Goal: Information Seeking & Learning: Find contact information

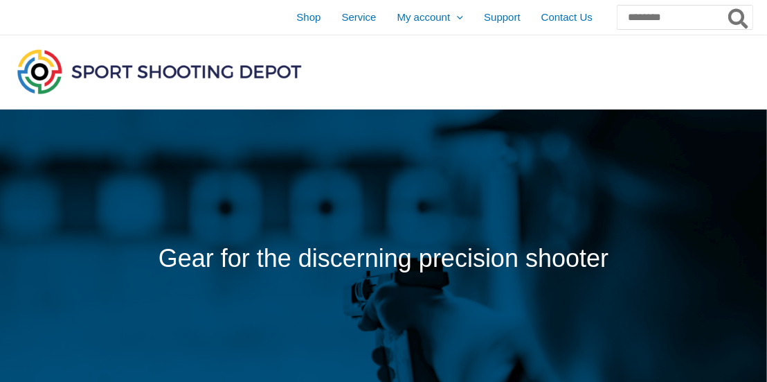
click at [166, 62] on img at bounding box center [159, 71] width 291 height 51
click at [118, 71] on img at bounding box center [159, 71] width 291 height 51
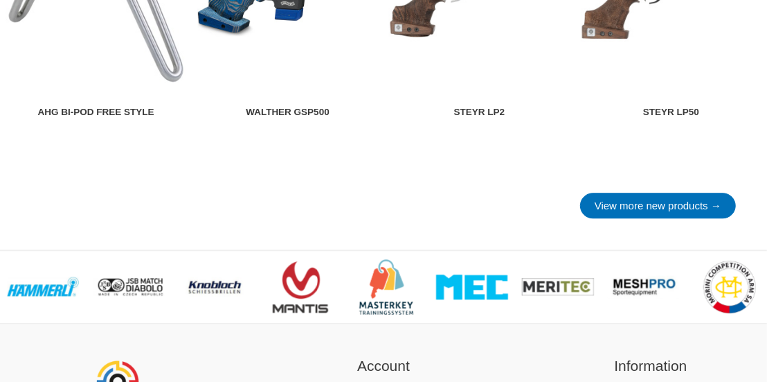
scroll to position [2072, 0]
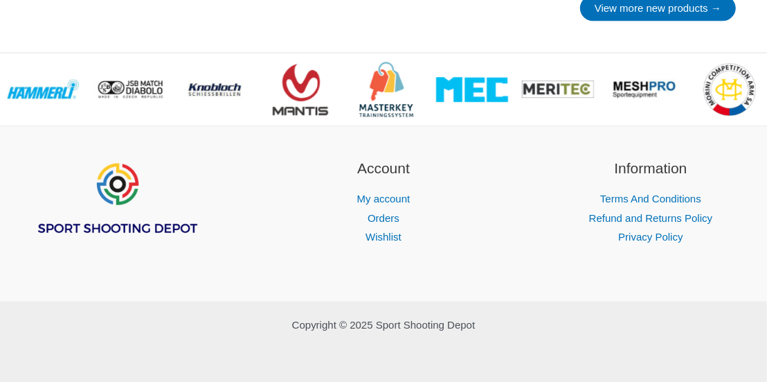
click at [121, 218] on img "Footer Widget 1" at bounding box center [116, 198] width 166 height 83
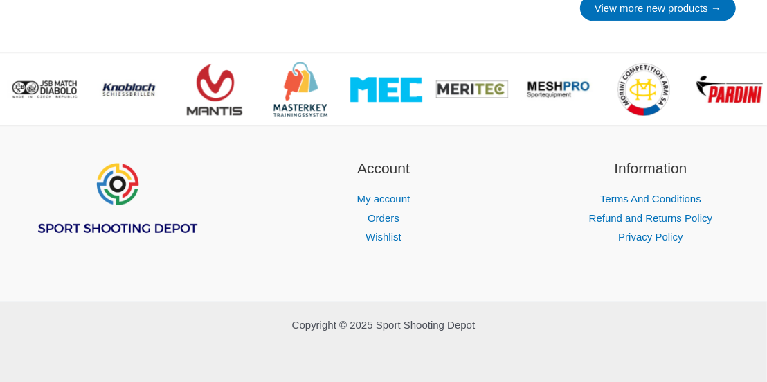
click at [118, 229] on img "Footer Widget 1" at bounding box center [116, 198] width 166 height 83
click at [119, 226] on img "Footer Widget 1" at bounding box center [116, 198] width 166 height 83
click at [119, 225] on img "Footer Widget 1" at bounding box center [116, 198] width 166 height 83
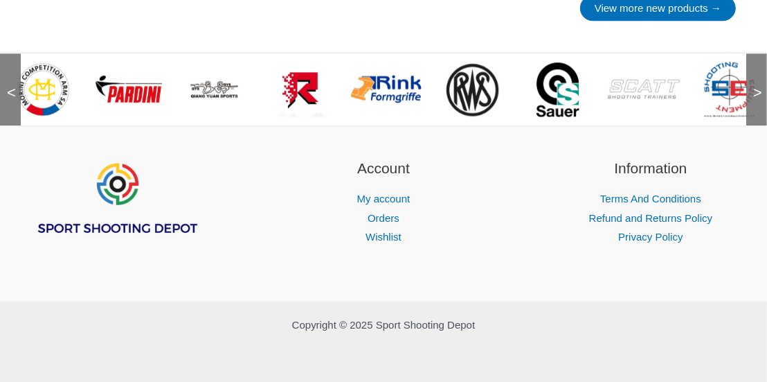
scroll to position [1933, 0]
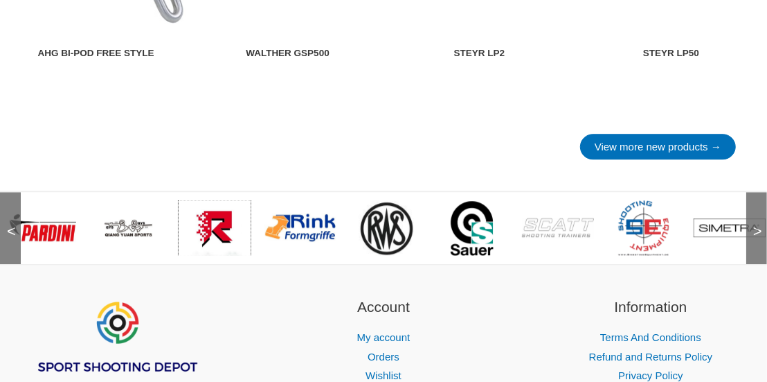
drag, startPoint x: 229, startPoint y: 231, endPoint x: 486, endPoint y: 241, distance: 256.5
click at [638, 254] on div "<" at bounding box center [383, 226] width 767 height 73
click at [8, 224] on span "<" at bounding box center [7, 218] width 14 height 14
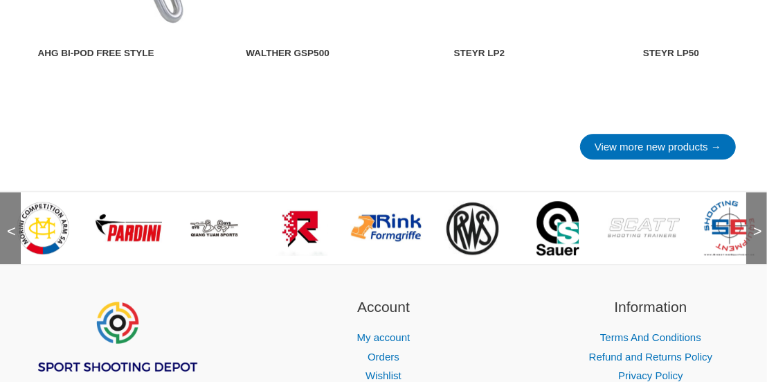
click at [8, 224] on span "<" at bounding box center [7, 218] width 14 height 14
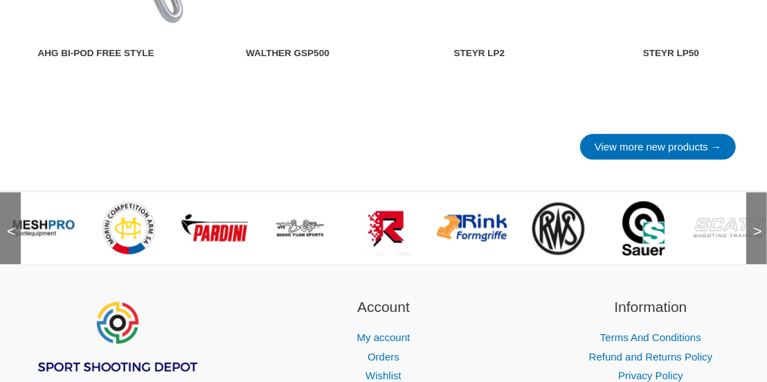
click at [6, 223] on div "<" at bounding box center [10, 228] width 21 height 72
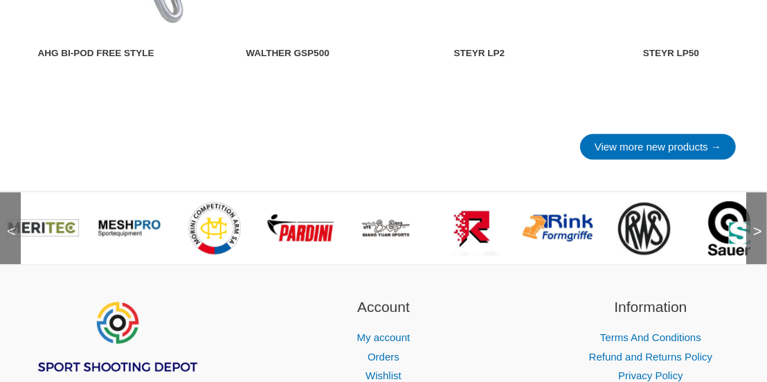
click at [6, 223] on div "<" at bounding box center [10, 228] width 21 height 72
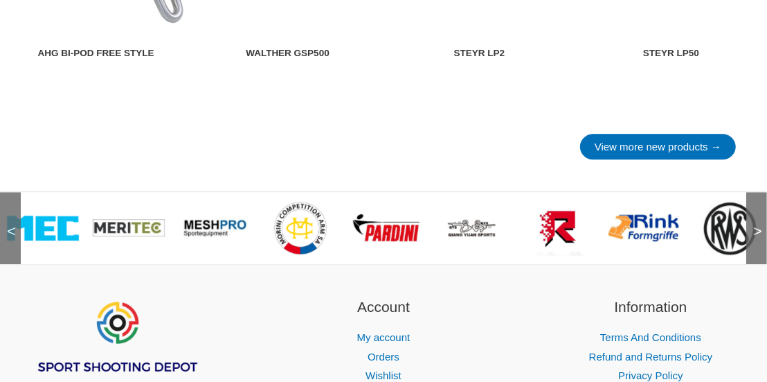
click at [6, 223] on div "<" at bounding box center [10, 228] width 21 height 72
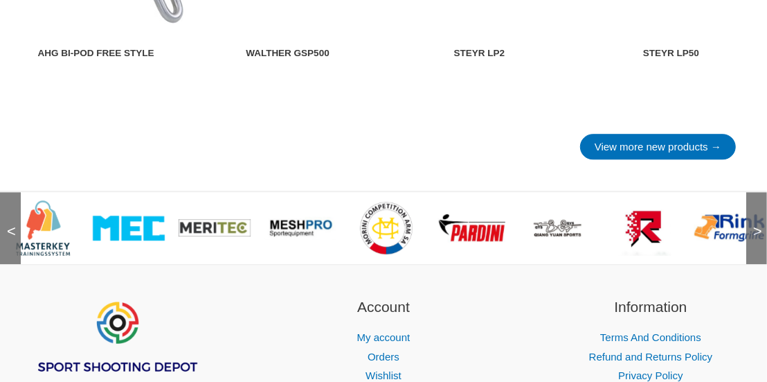
click at [6, 223] on div "<" at bounding box center [10, 228] width 21 height 72
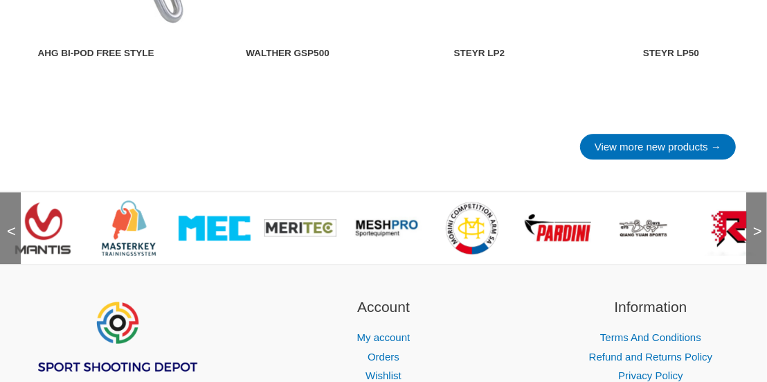
click at [6, 223] on div "<" at bounding box center [10, 228] width 21 height 72
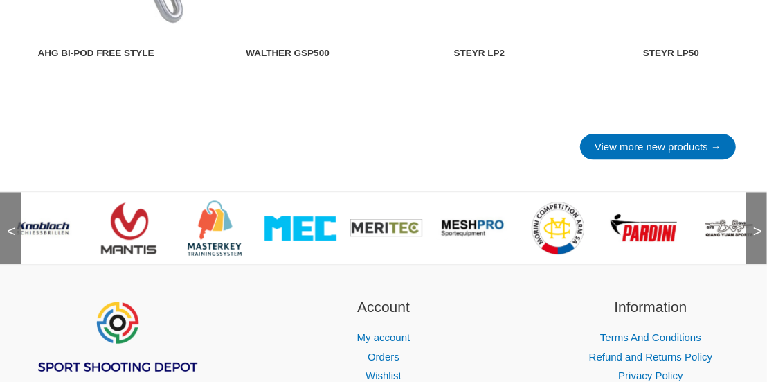
click at [6, 223] on div "<" at bounding box center [10, 228] width 21 height 72
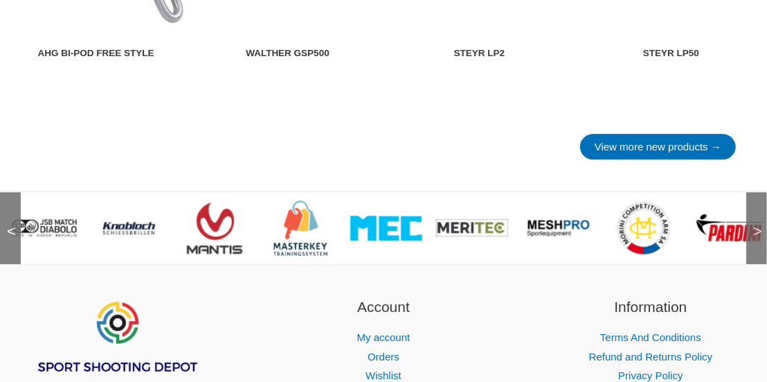
click at [6, 223] on div "<" at bounding box center [10, 228] width 21 height 72
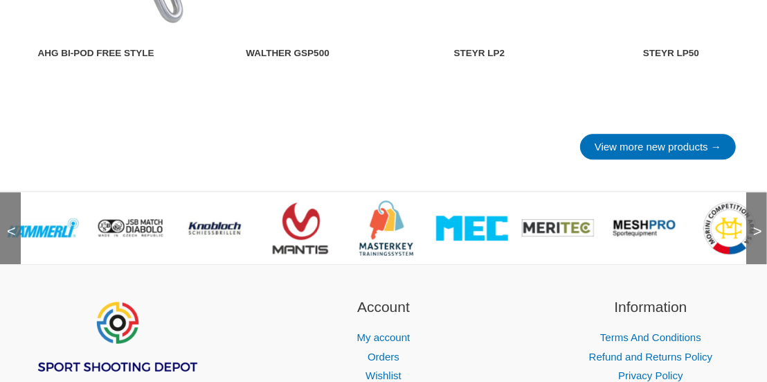
click at [6, 223] on div "<" at bounding box center [10, 228] width 21 height 72
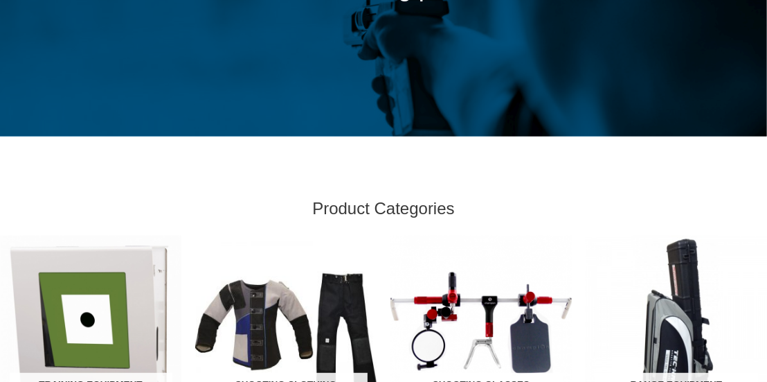
scroll to position [0, 0]
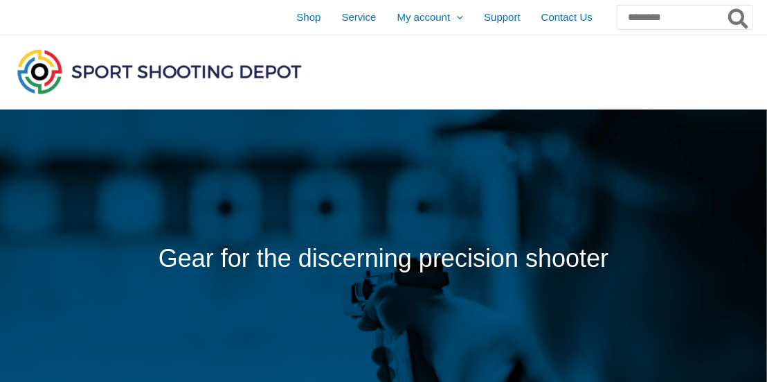
drag, startPoint x: 308, startPoint y: 69, endPoint x: 105, endPoint y: 71, distance: 202.9
click at [105, 71] on span at bounding box center [164, 72] width 301 height 53
click at [104, 71] on img at bounding box center [159, 71] width 291 height 51
drag, startPoint x: 177, startPoint y: 4, endPoint x: 402, endPoint y: 159, distance: 273.4
click at [402, 159] on span at bounding box center [383, 258] width 767 height 298
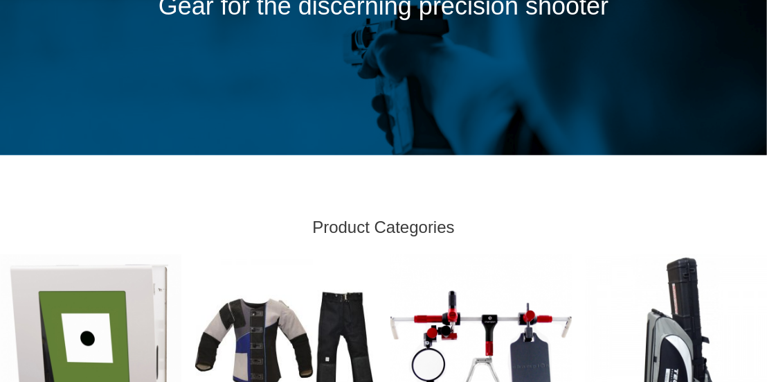
scroll to position [346, 0]
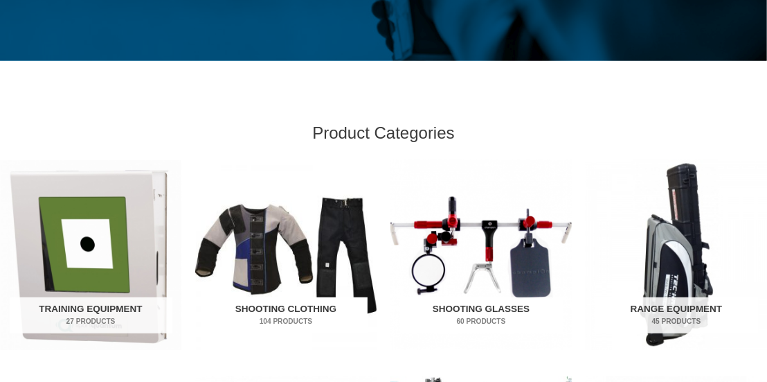
click at [287, 248] on img "Visit product category Shooting Clothing" at bounding box center [285, 255] width 181 height 190
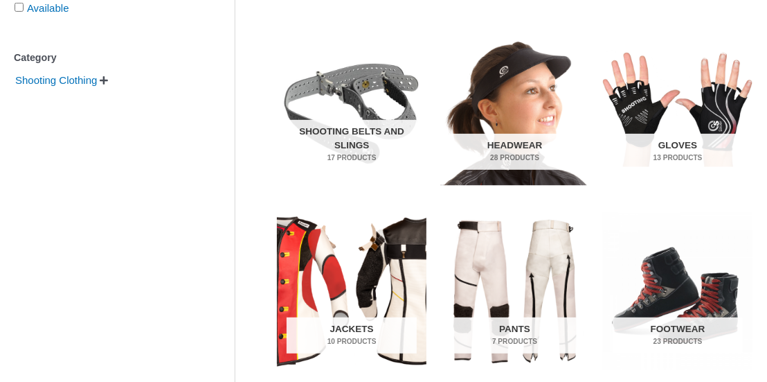
scroll to position [415, 0]
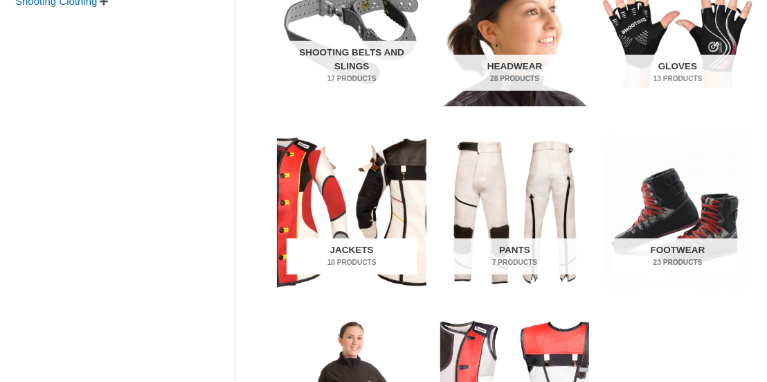
click at [350, 231] on img "Visit product category Jackets" at bounding box center [352, 213] width 150 height 158
click at [344, 258] on mark "10 Products" at bounding box center [352, 262] width 131 height 10
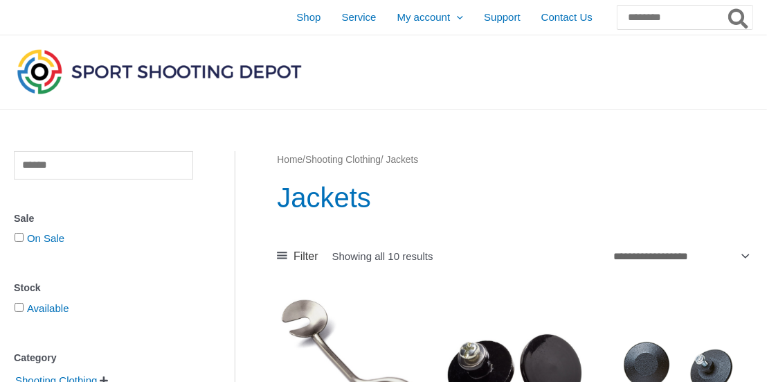
scroll to position [276, 0]
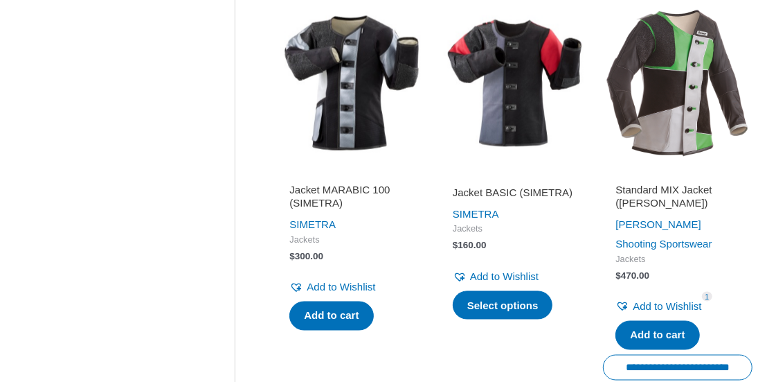
scroll to position [1107, 0]
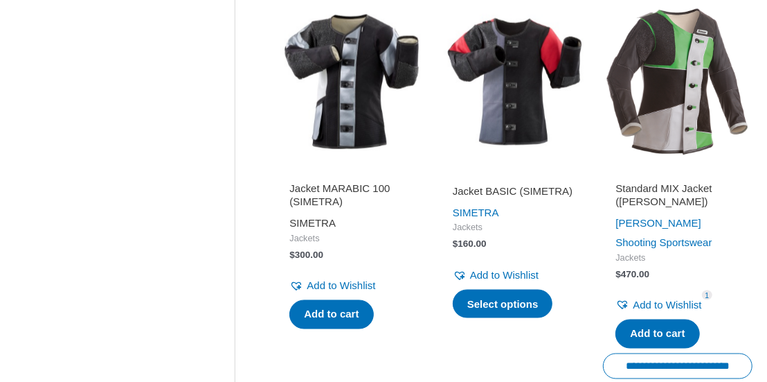
click at [296, 219] on link "SIMETRA" at bounding box center [312, 223] width 46 height 12
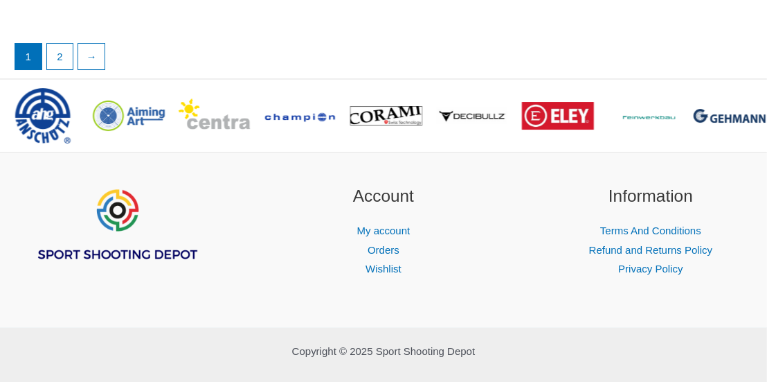
scroll to position [2766, 0]
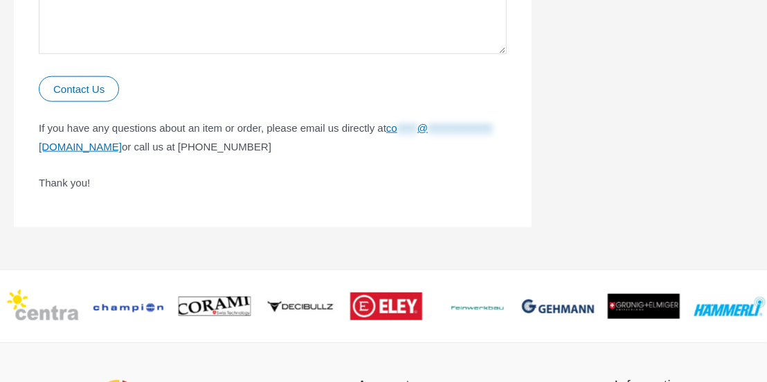
scroll to position [900, 0]
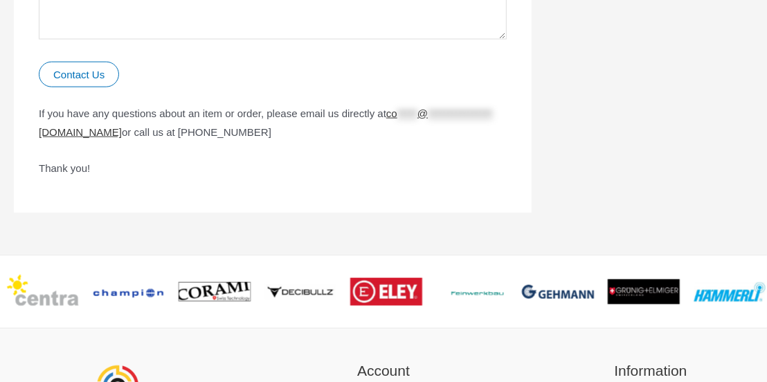
click at [428, 119] on span "**********" at bounding box center [460, 113] width 64 height 12
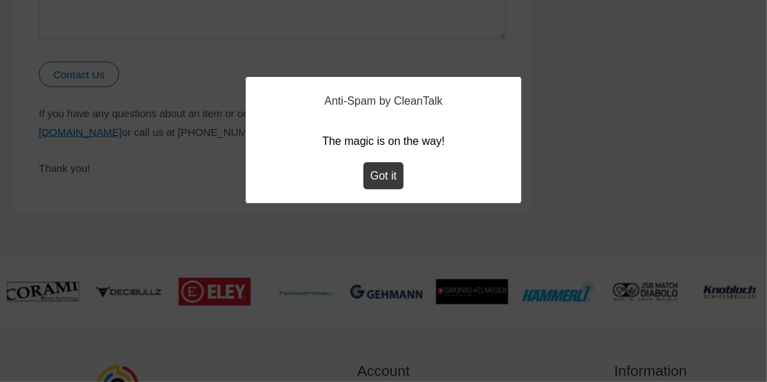
click at [384, 179] on button "Got it" at bounding box center [384, 176] width 40 height 28
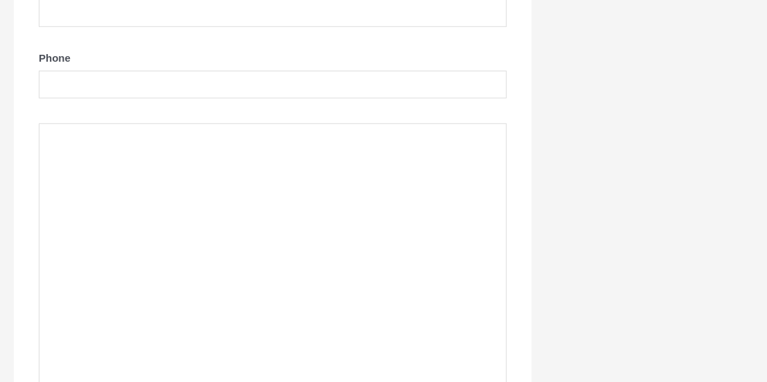
scroll to position [0, 0]
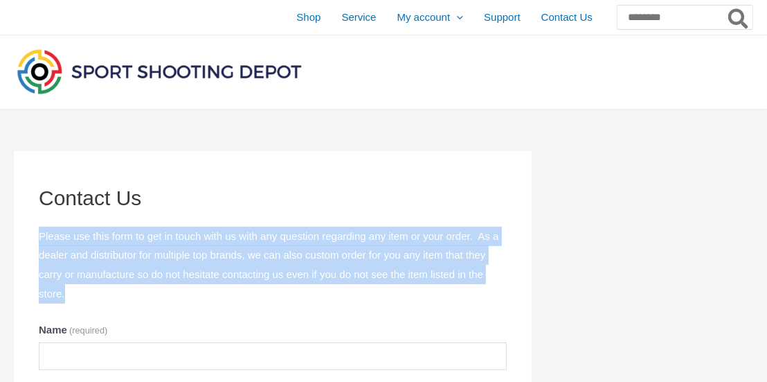
drag, startPoint x: 36, startPoint y: 239, endPoint x: 333, endPoint y: 285, distance: 300.6
drag, startPoint x: 430, startPoint y: 183, endPoint x: 557, endPoint y: 107, distance: 147.5
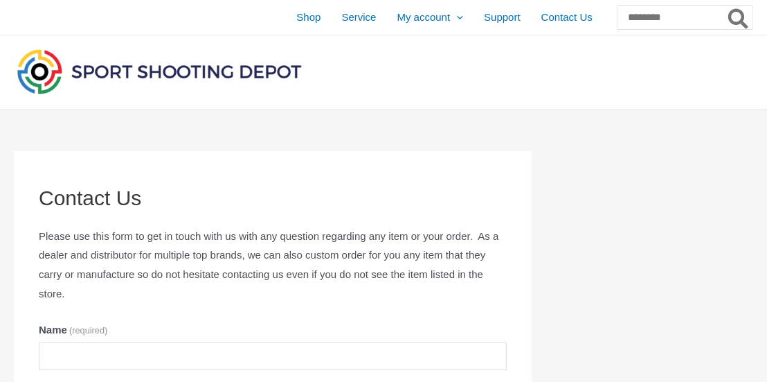
drag, startPoint x: 557, startPoint y: 107, endPoint x: 32, endPoint y: 226, distance: 538.3
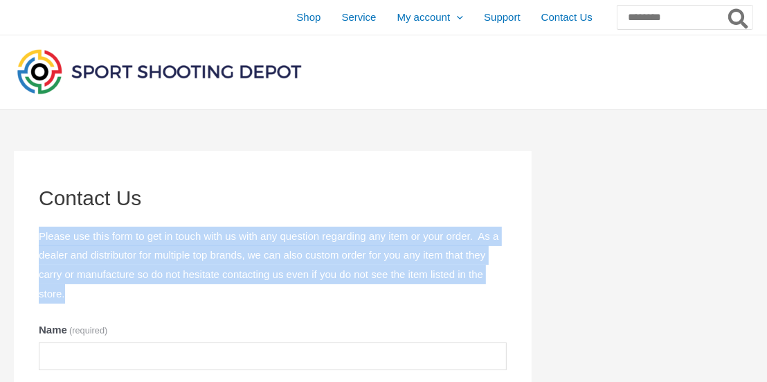
drag, startPoint x: 37, startPoint y: 225, endPoint x: 300, endPoint y: 286, distance: 270.1
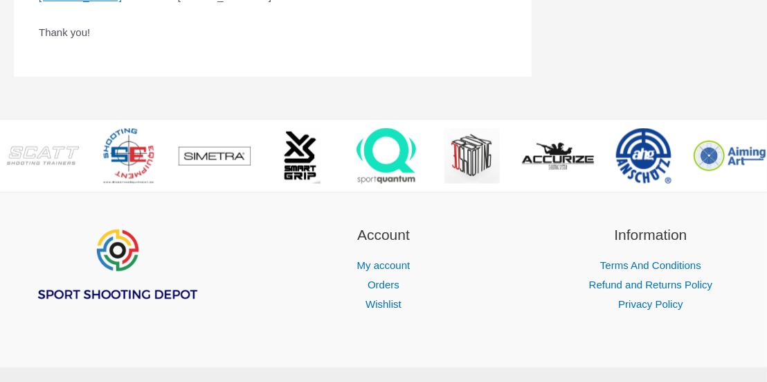
scroll to position [1105, 0]
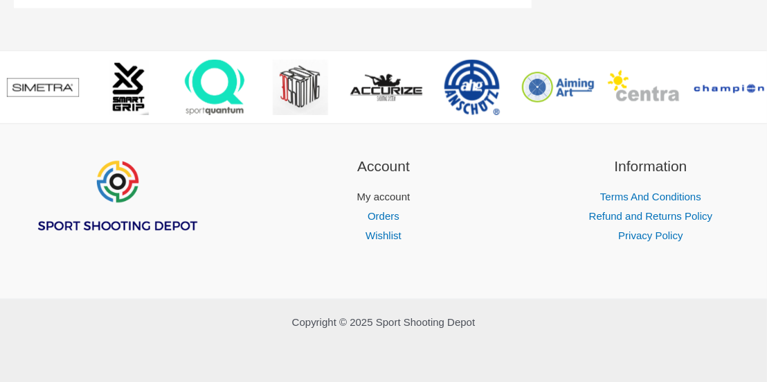
click at [391, 200] on link "My account" at bounding box center [383, 196] width 53 height 12
